Goal: Find specific page/section: Find specific page/section

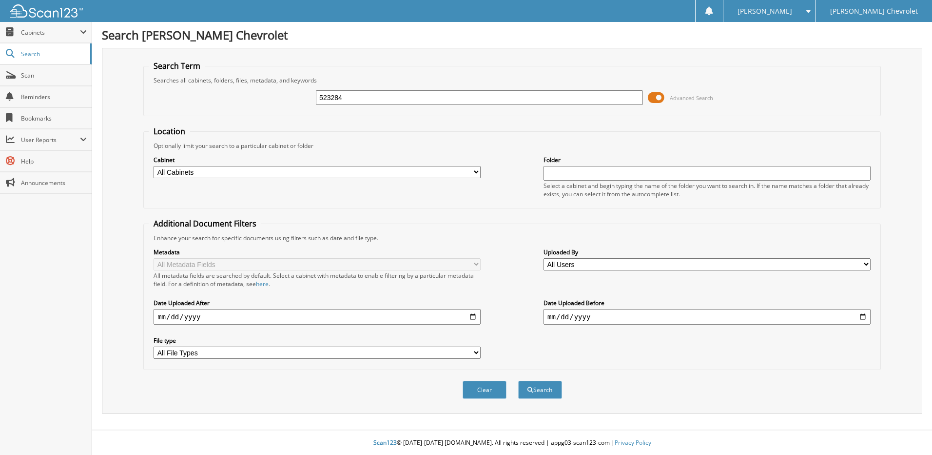
type input "523284"
click at [518, 380] on button "Search" at bounding box center [540, 389] width 44 height 18
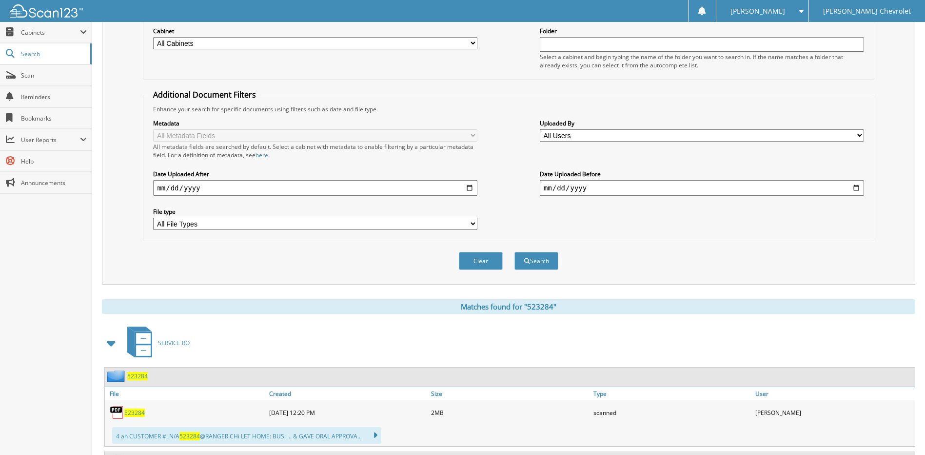
scroll to position [235, 0]
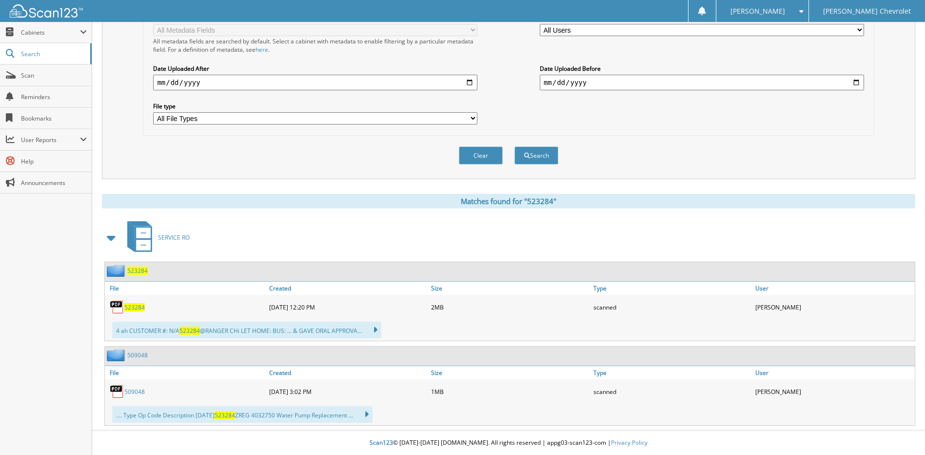
click at [137, 308] on span "523284" at bounding box center [134, 307] width 20 height 8
